Goal: Transaction & Acquisition: Book appointment/travel/reservation

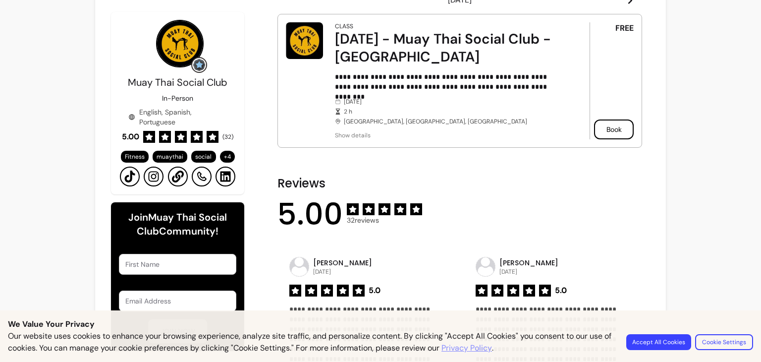
scroll to position [337, 0]
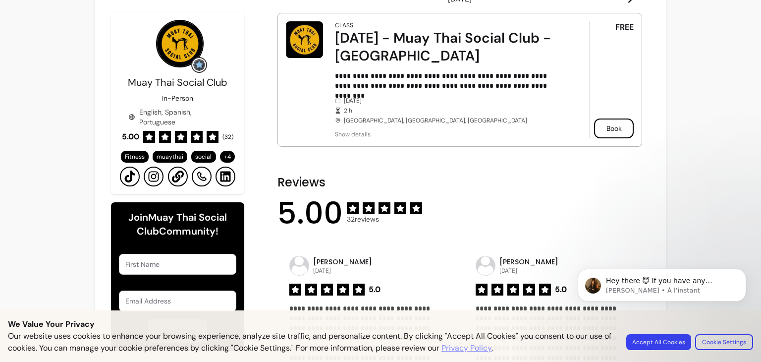
scroll to position [0, 0]
click at [354, 135] on span "Show details" at bounding box center [448, 134] width 227 height 8
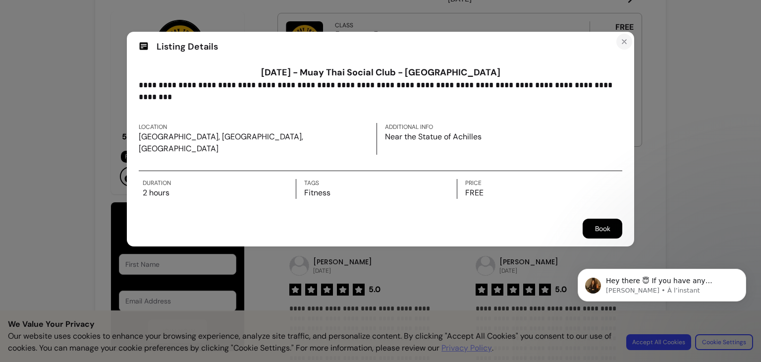
click at [622, 43] on icon "Close" at bounding box center [624, 42] width 4 height 4
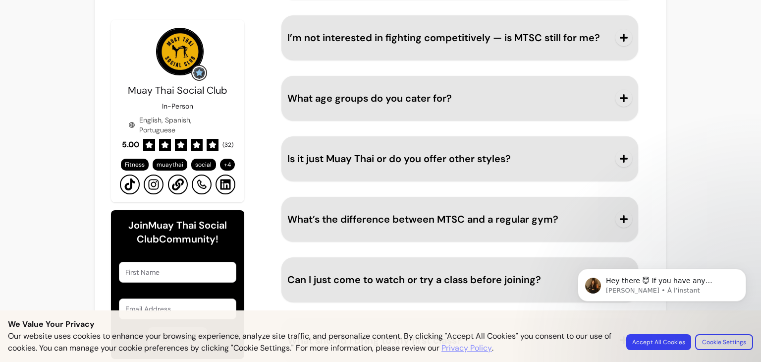
scroll to position [1403, 0]
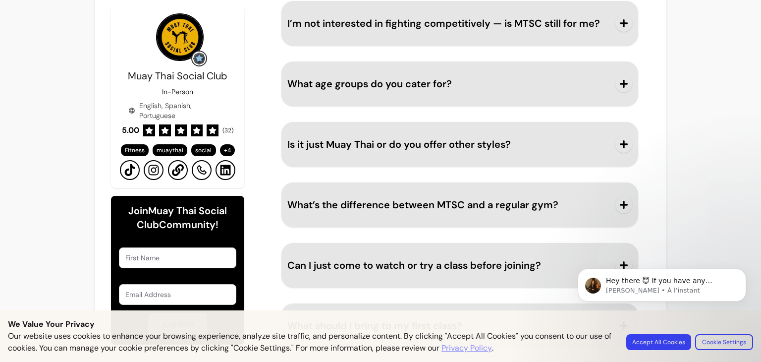
click at [665, 343] on body "Hey there 😇 If you have any question about what you can do with Fluum, I'm here…" at bounding box center [662, 302] width 190 height 101
click at [672, 335] on body "Hey there 😇 If you have any question about what you can do with Fluum, I'm here…" at bounding box center [662, 302] width 190 height 101
click at [672, 338] on body "Hey there 😇 If you have any question about what you can do with Fluum, I'm here…" at bounding box center [662, 302] width 190 height 101
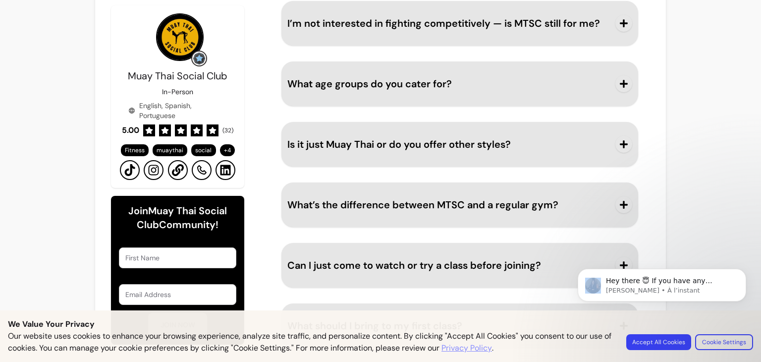
click at [672, 338] on body "Hey there 😇 If you have any question about what you can do with Fluum, I'm here…" at bounding box center [662, 302] width 190 height 101
click at [657, 343] on body "Hey there 😇 If you have any question about what you can do with Fluum, I'm here…" at bounding box center [662, 302] width 190 height 101
click at [705, 257] on div "Hey there 😇 If you have any question about what you can do with Fluum, I'm here…" at bounding box center [661, 239] width 182 height 124
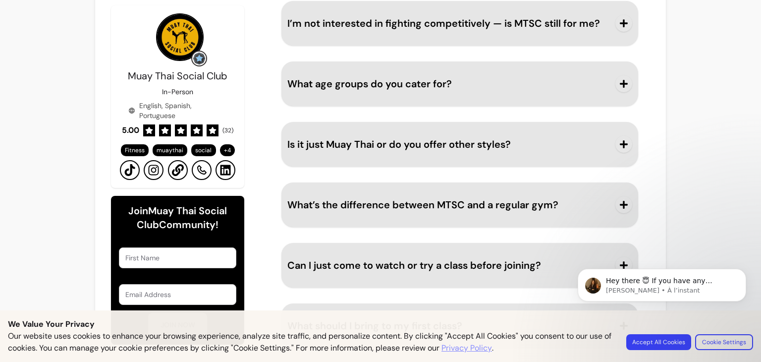
click at [728, 337] on body "Hey there 😇 If you have any question about what you can do with Fluum, I'm here…" at bounding box center [662, 302] width 190 height 101
click at [514, 303] on div "What should I bring to my first class?" at bounding box center [459, 325] width 357 height 45
click at [629, 316] on body "Hey there 😇 If you have any question about what you can do with Fluum, I'm here…" at bounding box center [662, 302] width 190 height 101
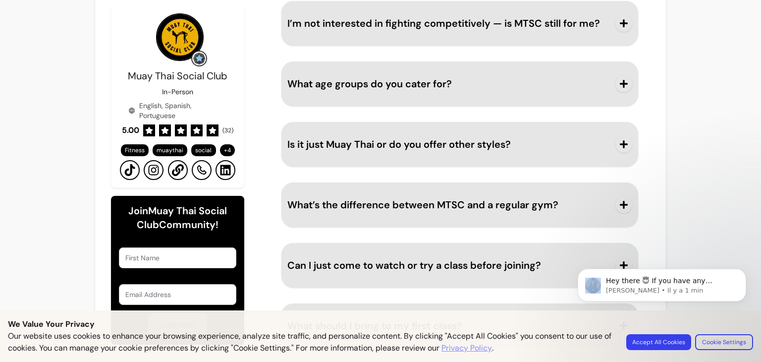
click at [629, 316] on body "Hey there 😇 If you have any question about what you can do with Fluum, I'm here…" at bounding box center [662, 302] width 190 height 101
click at [666, 336] on body "Hey there 😇 If you have any question about what you can do with Fluum, I'm here…" at bounding box center [662, 302] width 190 height 101
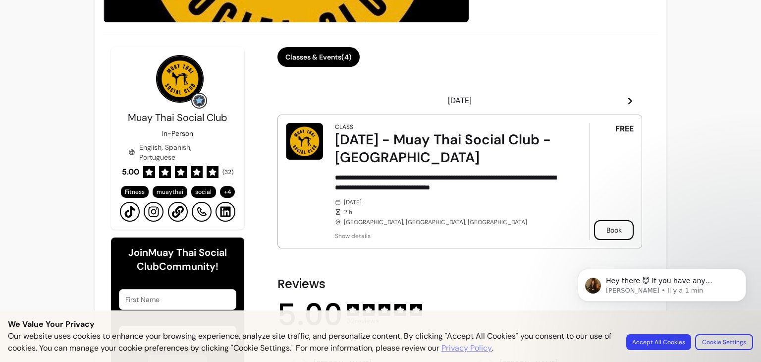
scroll to position [236, 0]
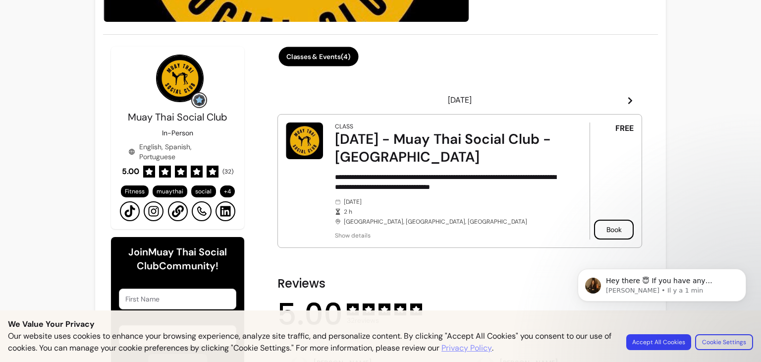
click at [342, 64] on button "Classes & Events ( 4 )" at bounding box center [318, 56] width 80 height 19
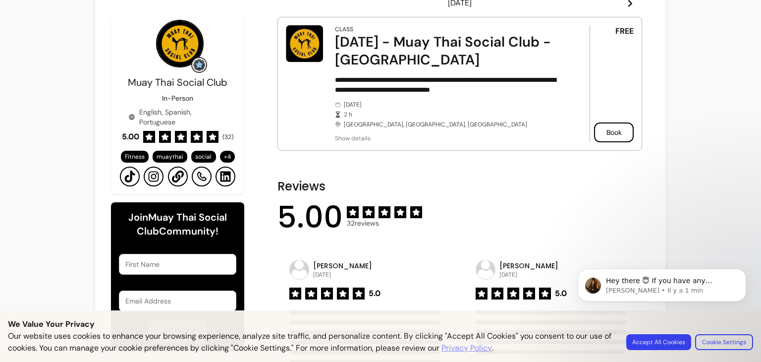
scroll to position [294, 0]
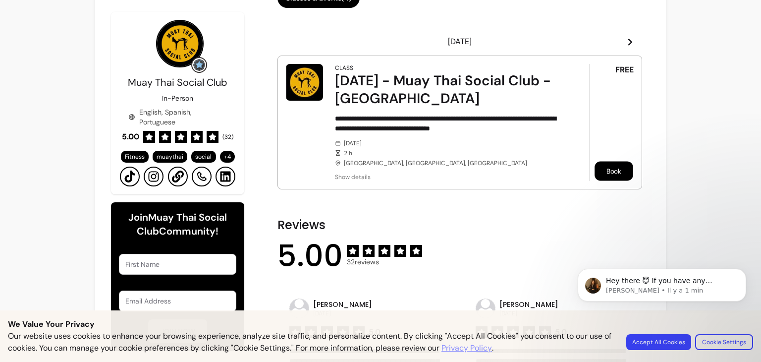
click at [617, 164] on button "Book" at bounding box center [613, 170] width 39 height 19
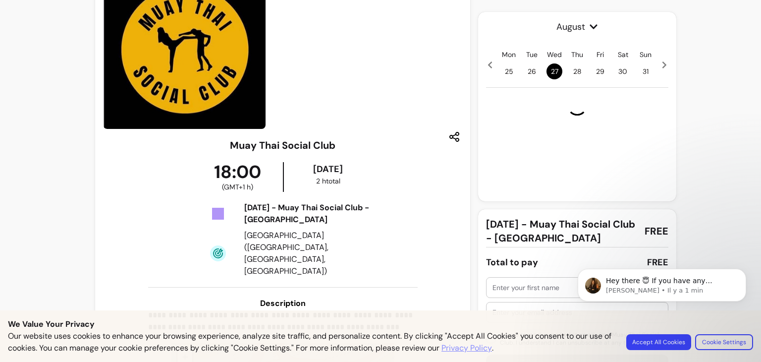
scroll to position [26, 0]
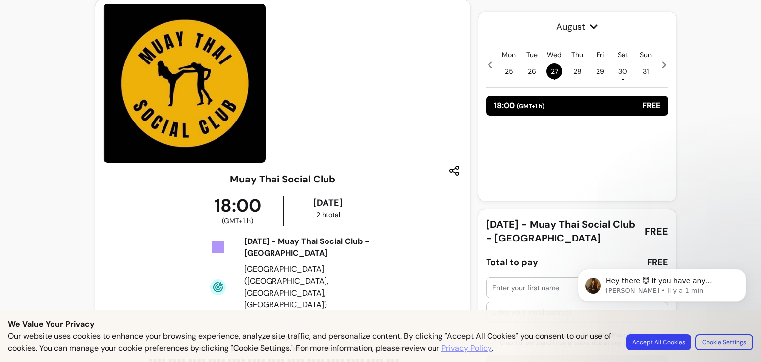
click at [528, 72] on span "26" at bounding box center [531, 71] width 16 height 16
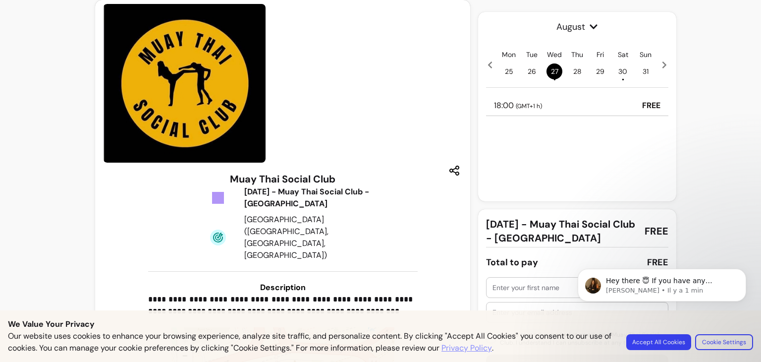
click at [549, 70] on span "27 •" at bounding box center [554, 71] width 16 height 16
click at [569, 70] on span "28" at bounding box center [577, 71] width 16 height 16
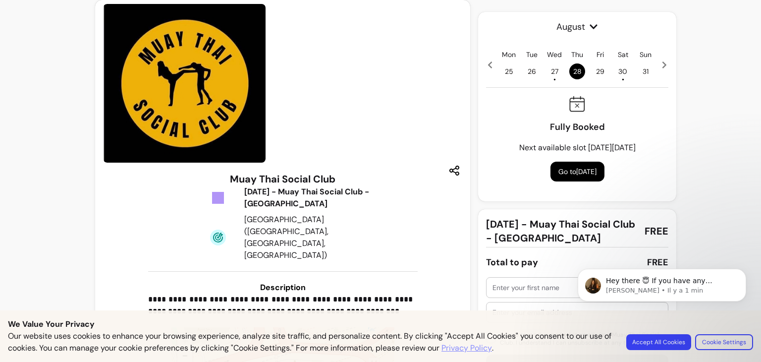
click at [531, 71] on span "26" at bounding box center [531, 71] width 16 height 16
click at [551, 70] on span "27 •" at bounding box center [554, 71] width 16 height 16
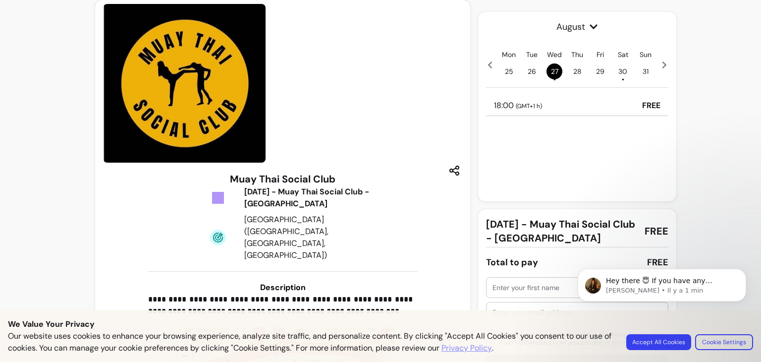
click at [574, 67] on span "28" at bounding box center [577, 71] width 16 height 16
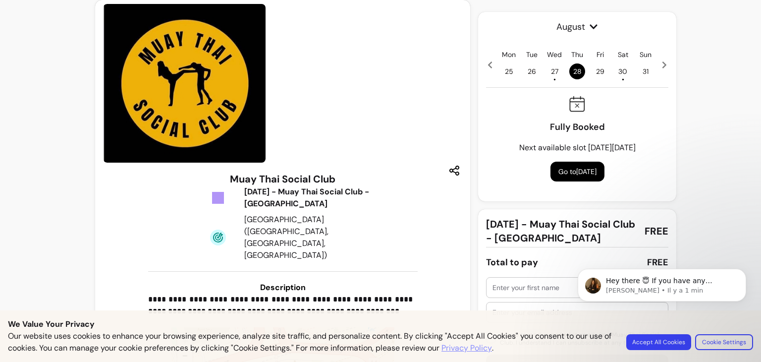
click at [592, 70] on span "29" at bounding box center [600, 71] width 16 height 16
click at [619, 68] on span "30 •" at bounding box center [623, 71] width 16 height 16
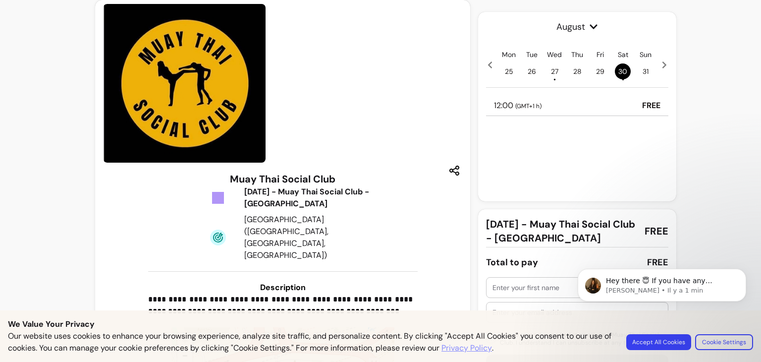
click at [643, 71] on span "31" at bounding box center [645, 71] width 16 height 16
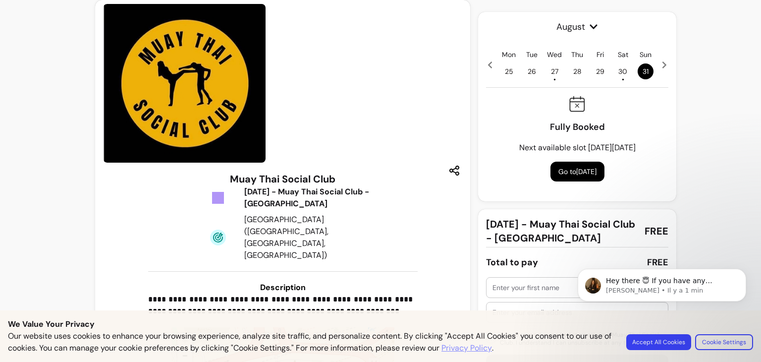
click at [547, 67] on span "27 •" at bounding box center [554, 71] width 16 height 16
